Goal: Find specific page/section: Find specific page/section

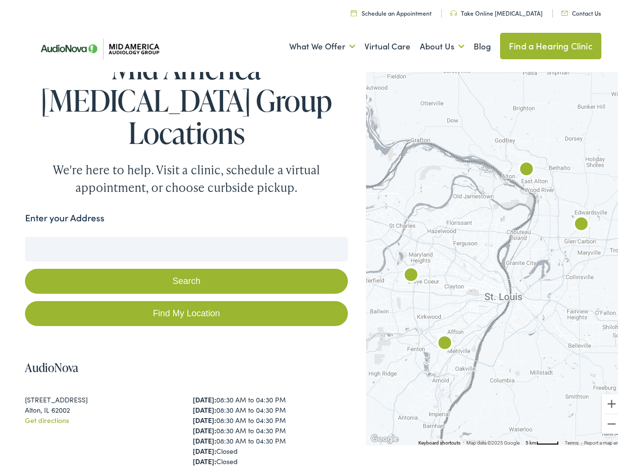
click at [309, 266] on button "Search" at bounding box center [186, 278] width 323 height 25
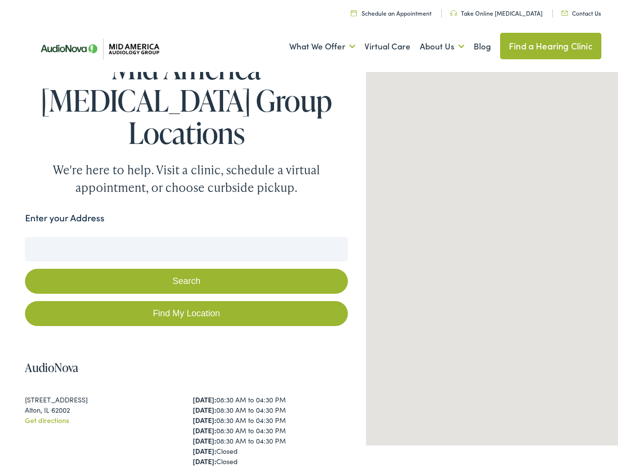
click at [313, 44] on link "What We Offer" at bounding box center [322, 43] width 66 height 36
click at [432, 44] on link "About Us" at bounding box center [442, 43] width 45 height 36
click at [395, 229] on button "Search" at bounding box center [399, 235] width 12 height 12
click at [184, 266] on button "Search" at bounding box center [186, 278] width 323 height 25
click at [490, 254] on div at bounding box center [496, 254] width 261 height 377
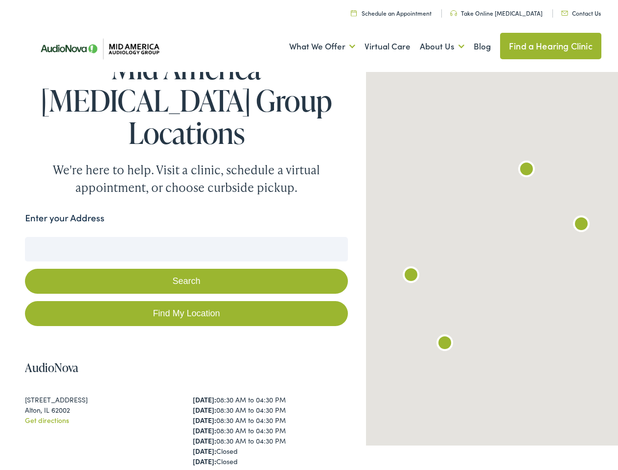
click at [490, 254] on div at bounding box center [496, 254] width 261 height 377
